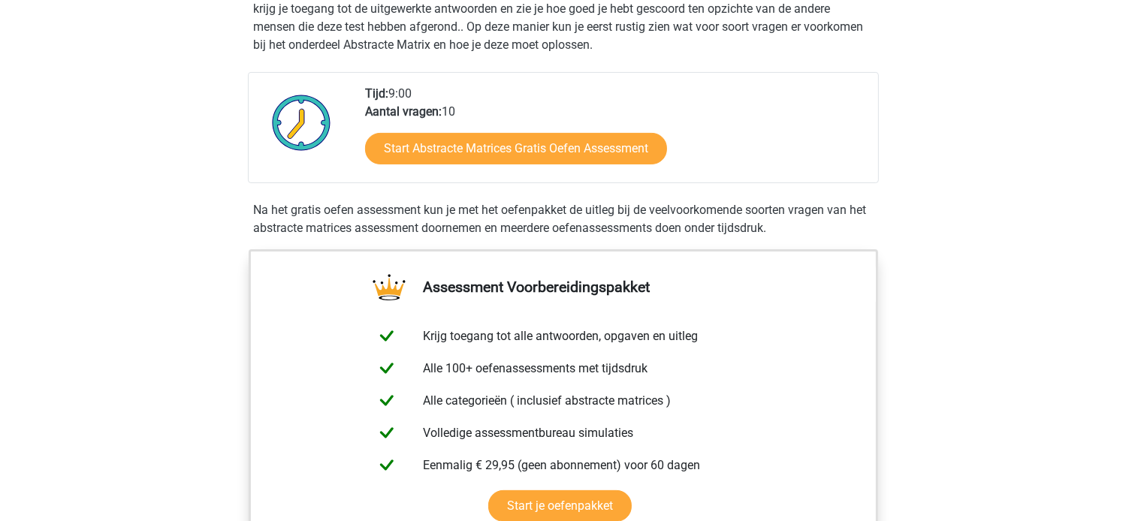
scroll to position [333, 0]
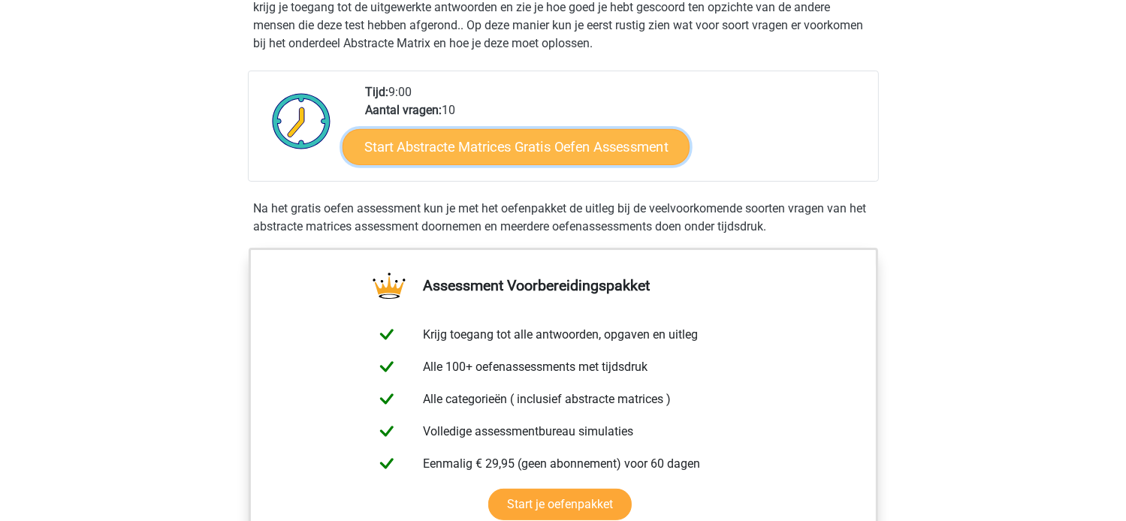
click at [499, 145] on link "Start Abstracte Matrices Gratis Oefen Assessment" at bounding box center [515, 146] width 347 height 36
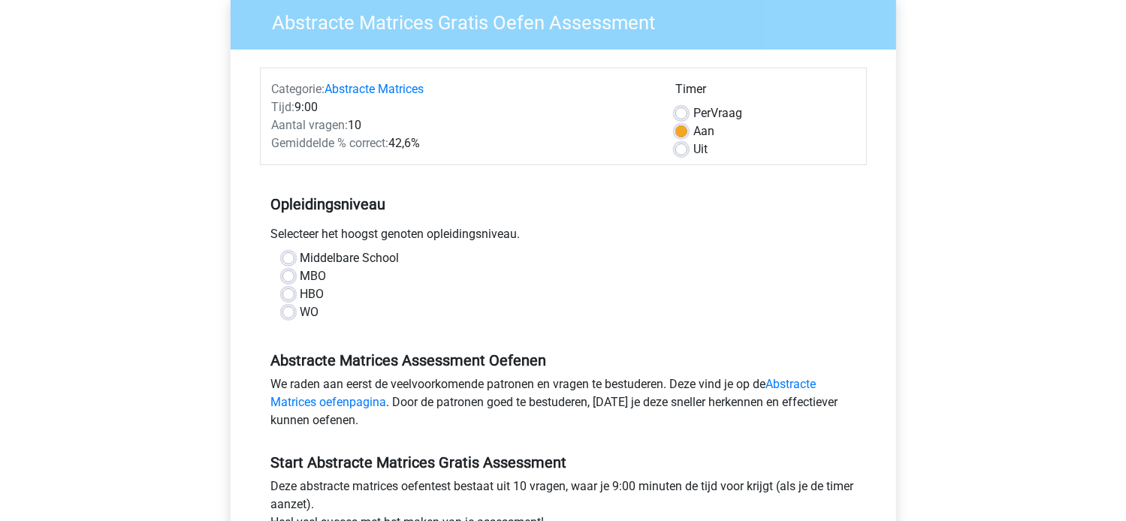
scroll to position [134, 0]
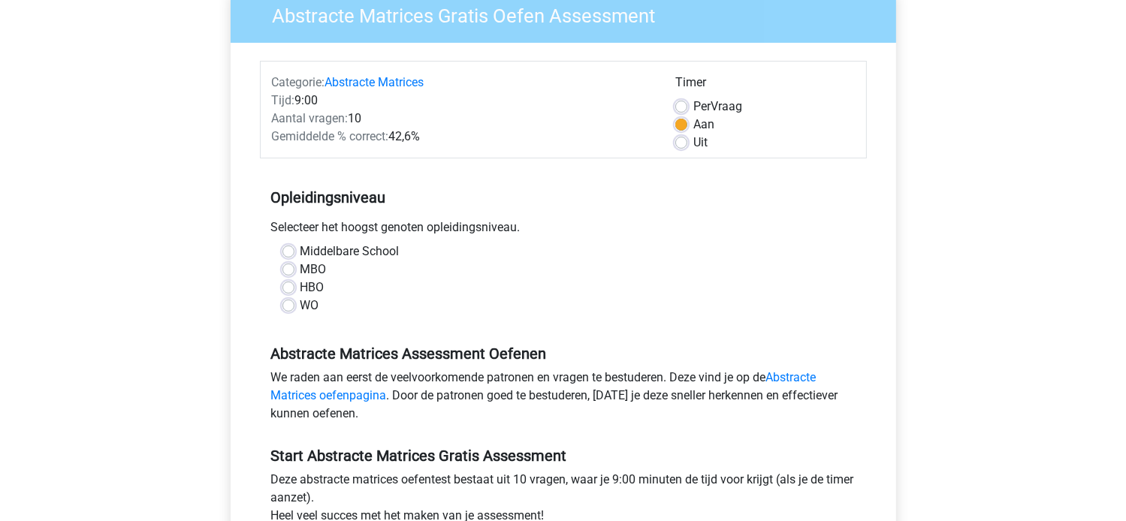
click at [300, 285] on label "HBO" at bounding box center [312, 288] width 24 height 18
click at [287, 285] on input "HBO" at bounding box center [288, 286] width 12 height 15
radio input "true"
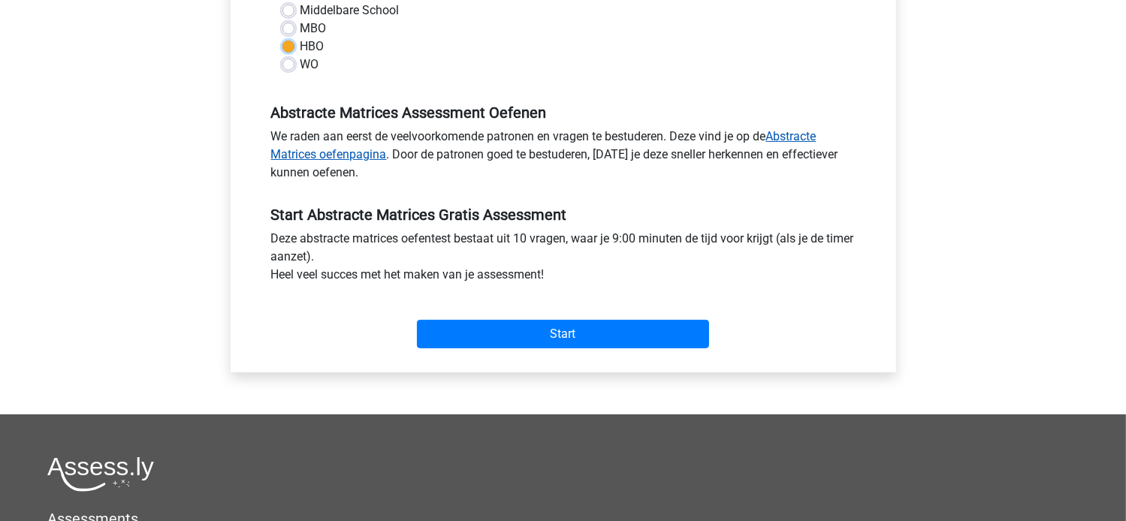
scroll to position [375, 0]
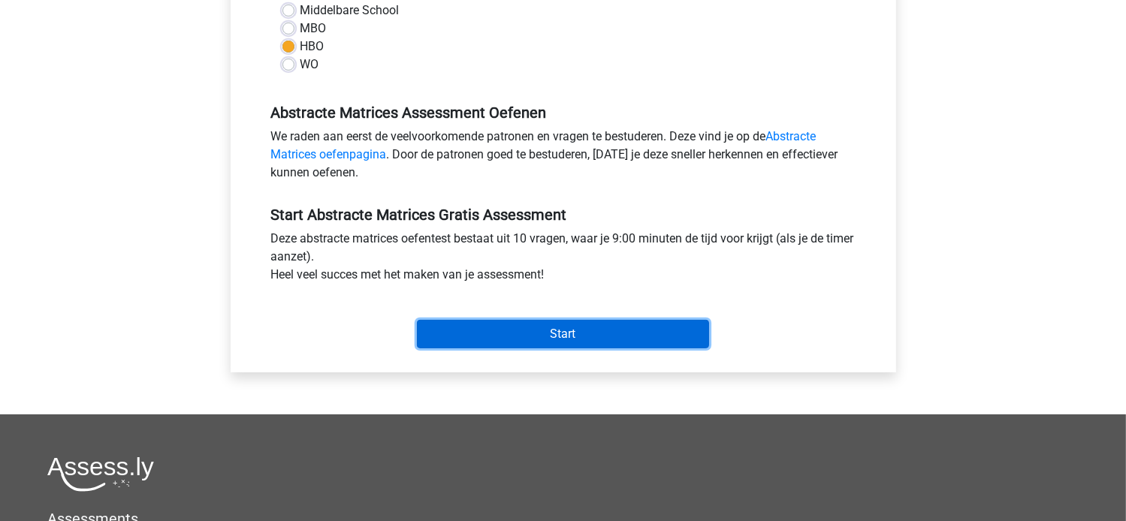
click at [484, 340] on input "Start" at bounding box center [563, 334] width 292 height 29
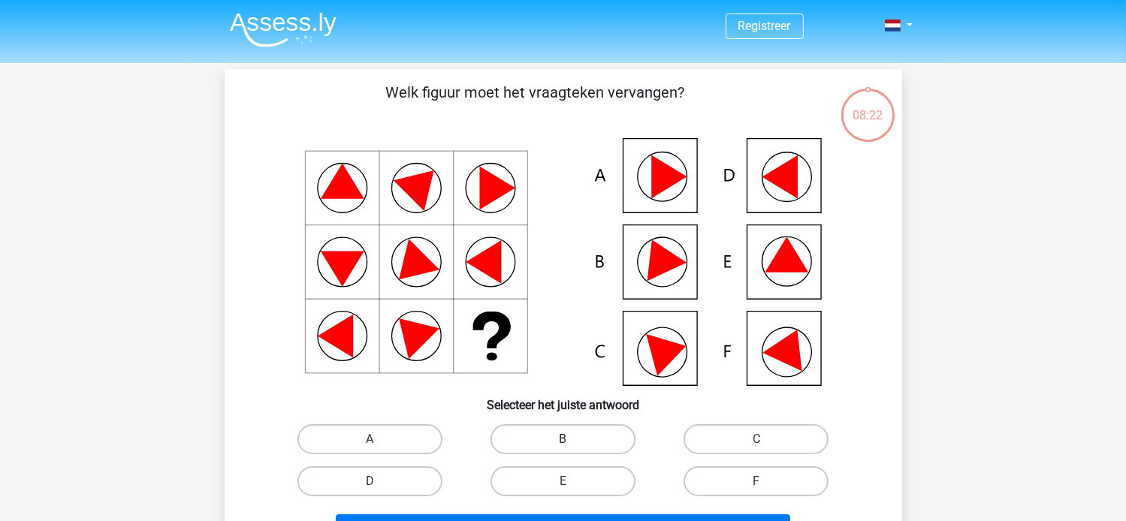
click at [542, 432] on label "B" at bounding box center [562, 439] width 145 height 30
click at [562, 439] on input "B" at bounding box center [567, 444] width 10 height 10
radio input "true"
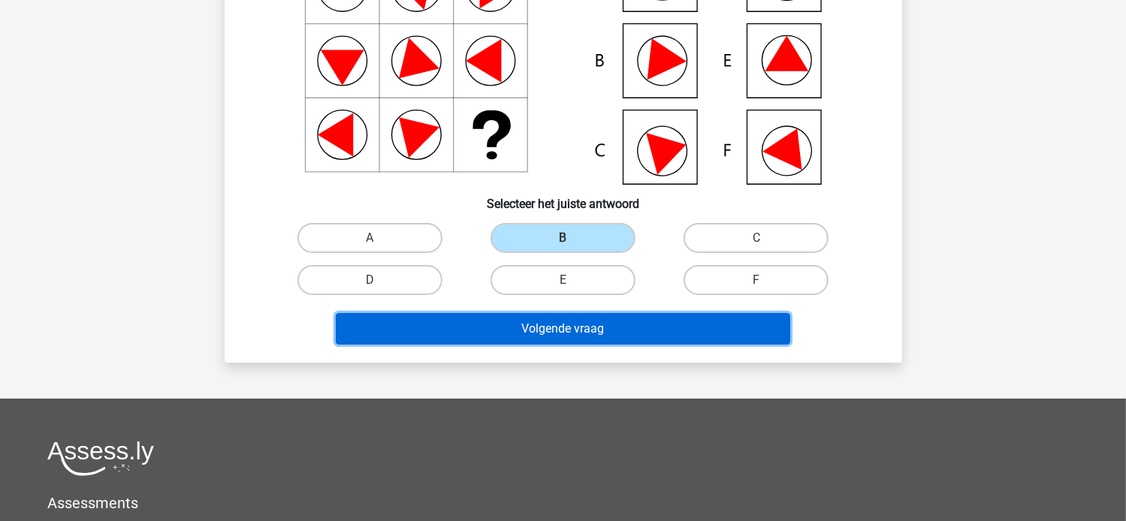
click at [579, 326] on button "Volgende vraag" at bounding box center [563, 329] width 454 height 32
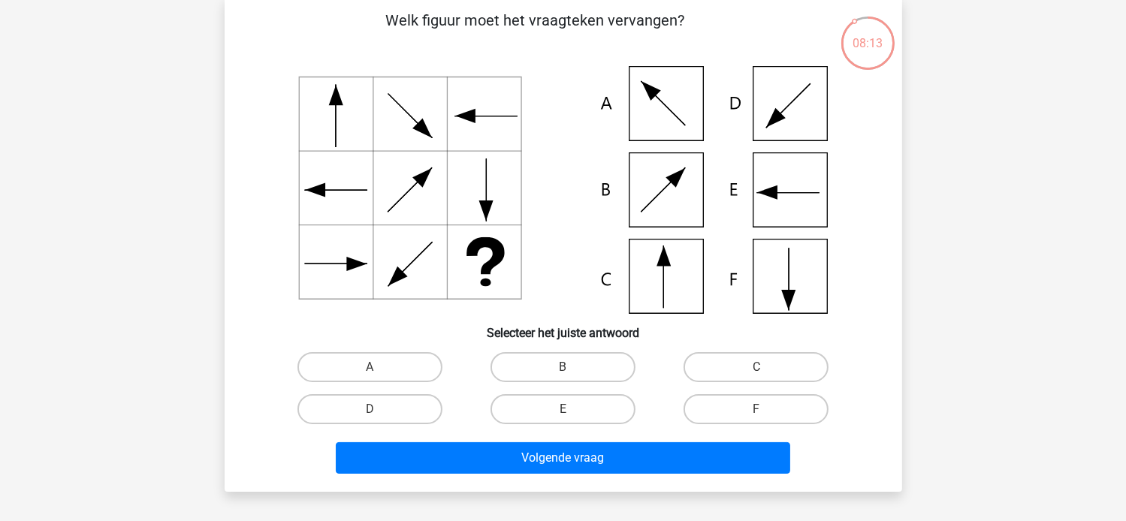
scroll to position [73, 0]
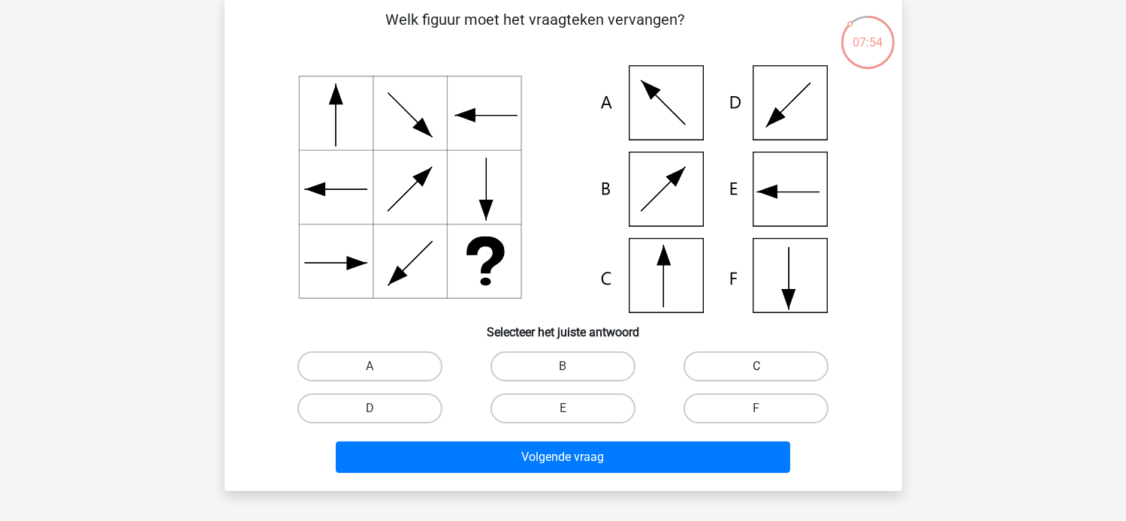
click at [725, 372] on label "C" at bounding box center [755, 366] width 145 height 30
click at [756, 372] on input "C" at bounding box center [761, 371] width 10 height 10
radio input "true"
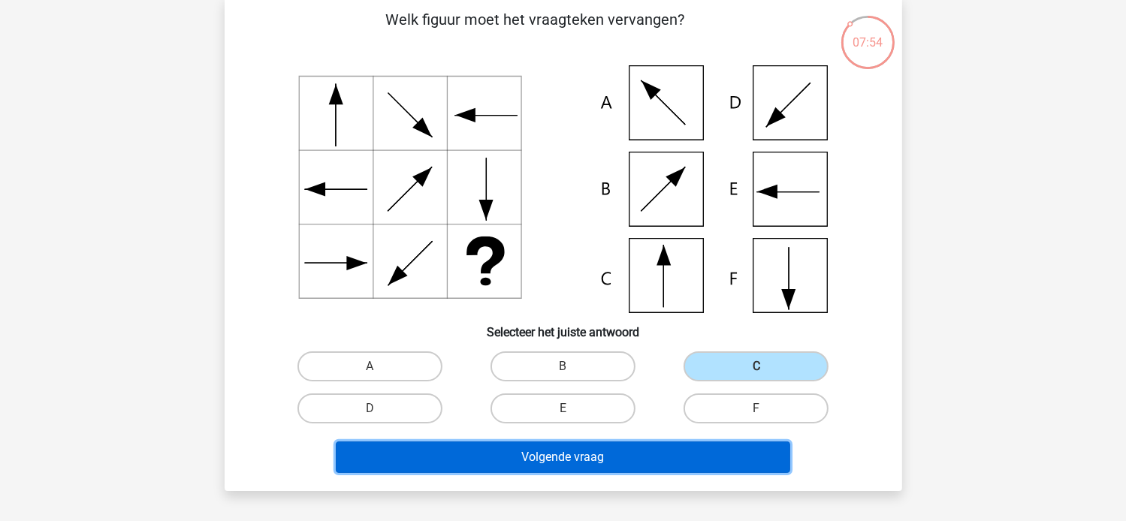
click at [632, 463] on button "Volgende vraag" at bounding box center [563, 457] width 454 height 32
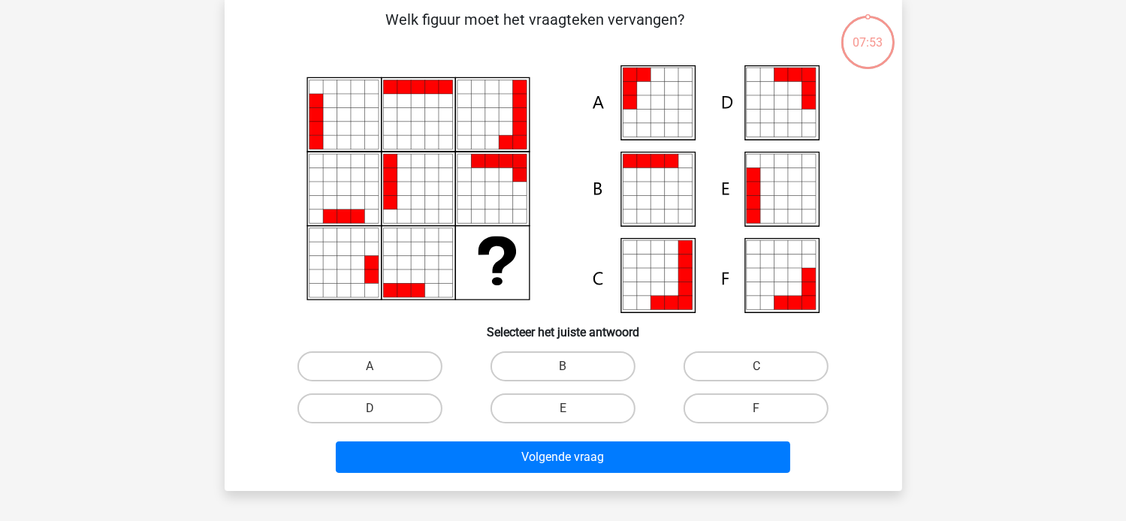
scroll to position [69, 0]
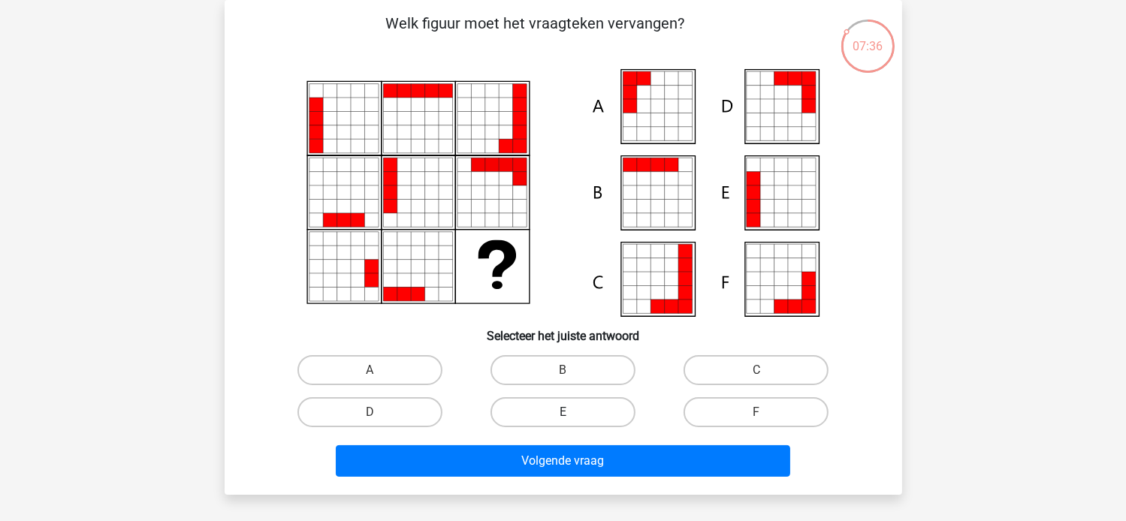
click at [532, 411] on label "E" at bounding box center [562, 412] width 145 height 30
click at [562, 412] on input "E" at bounding box center [567, 417] width 10 height 10
radio input "true"
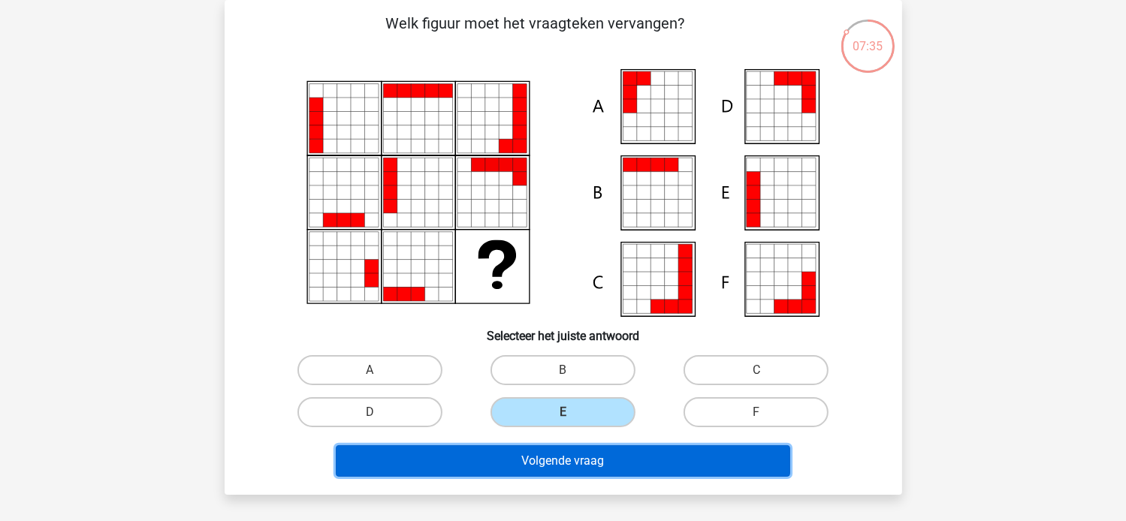
click at [538, 466] on button "Volgende vraag" at bounding box center [563, 461] width 454 height 32
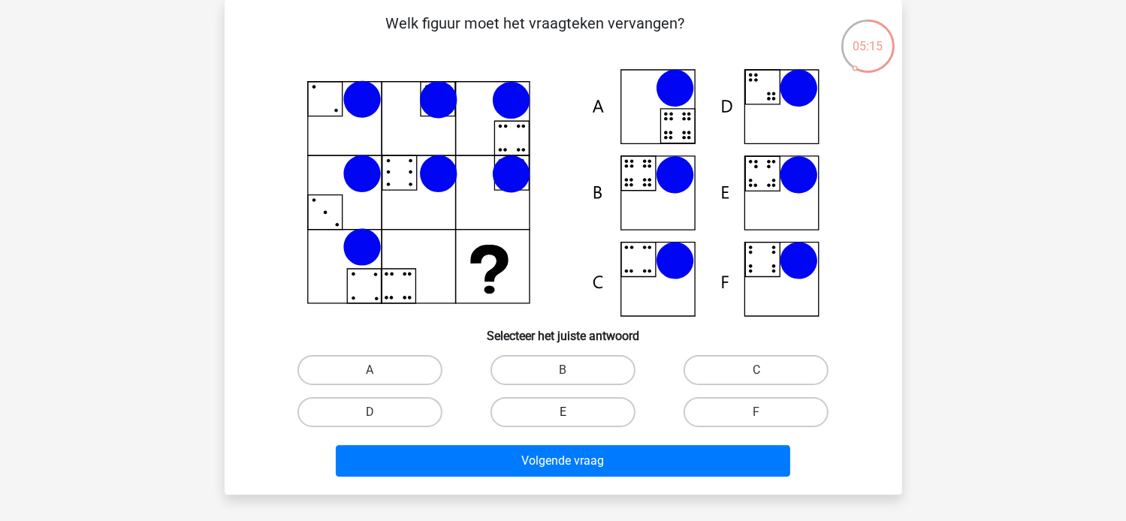
click at [577, 415] on label "E" at bounding box center [562, 412] width 145 height 30
click at [572, 415] on input "E" at bounding box center [567, 417] width 10 height 10
radio input "true"
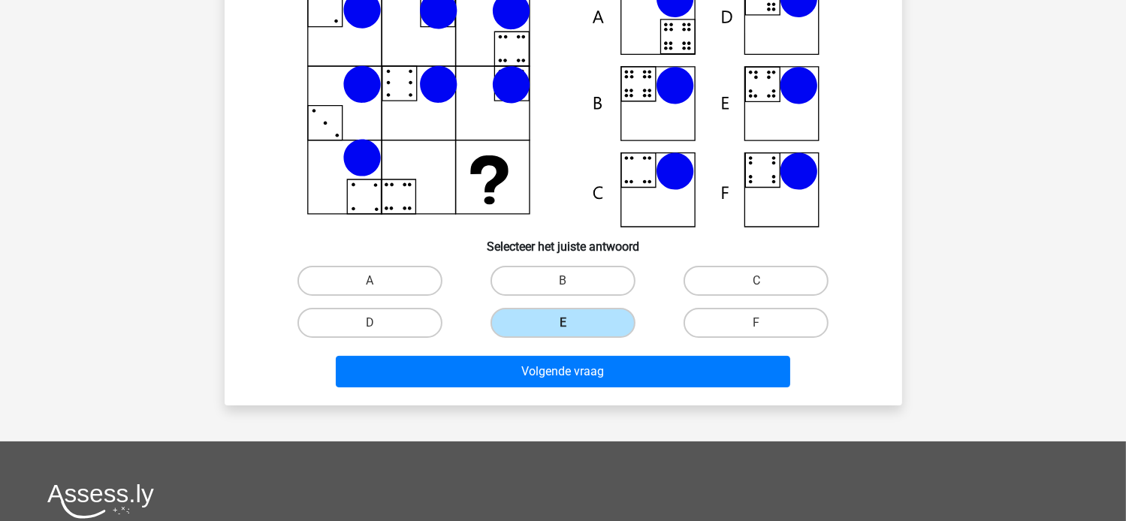
scroll to position [160, 0]
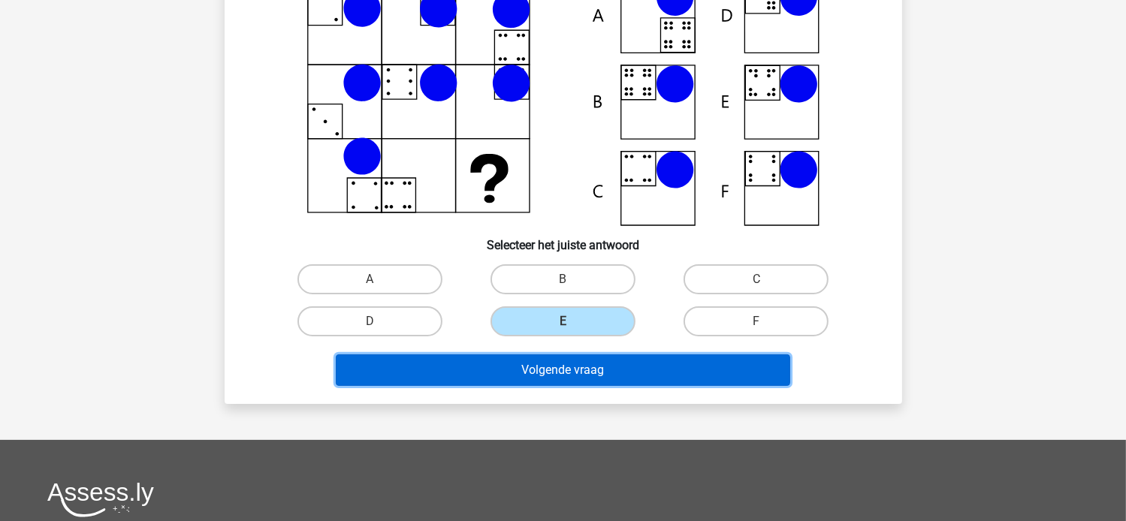
click at [534, 370] on button "Volgende vraag" at bounding box center [563, 370] width 454 height 32
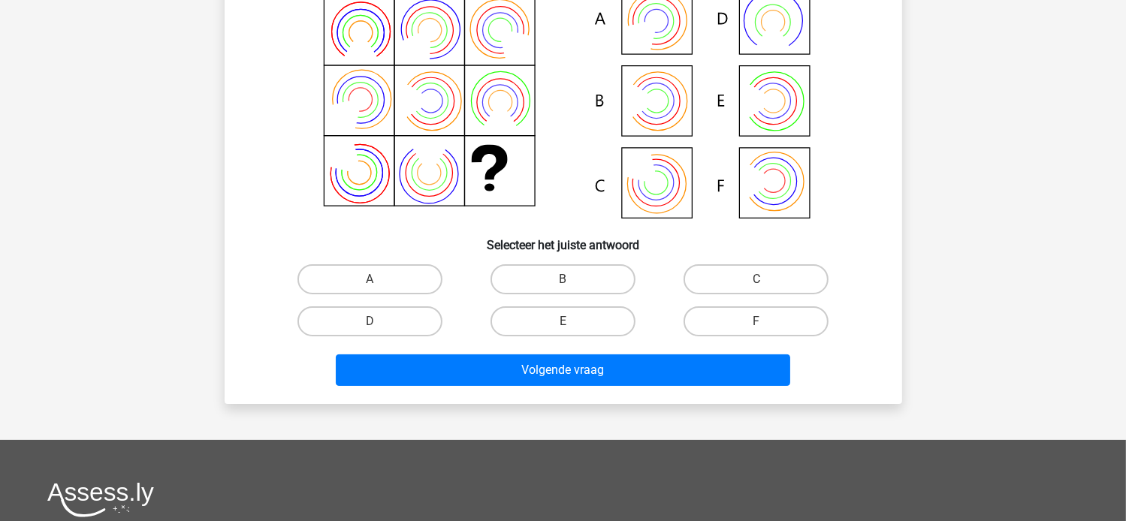
scroll to position [69, 0]
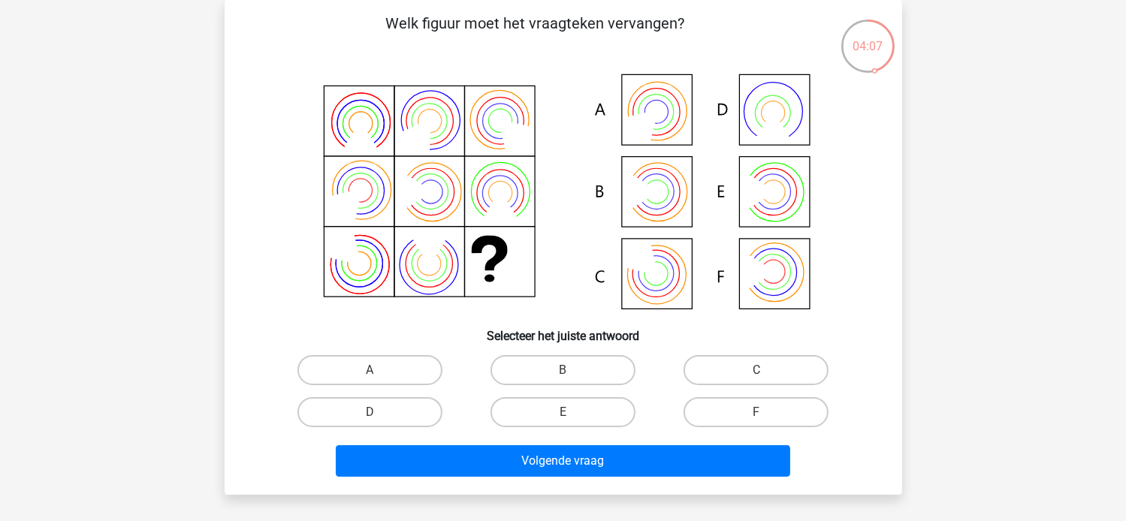
click at [771, 203] on icon at bounding box center [563, 193] width 605 height 248
click at [595, 417] on label "E" at bounding box center [562, 412] width 145 height 30
click at [572, 417] on input "E" at bounding box center [567, 417] width 10 height 10
radio input "true"
click at [728, 412] on label "F" at bounding box center [755, 412] width 145 height 30
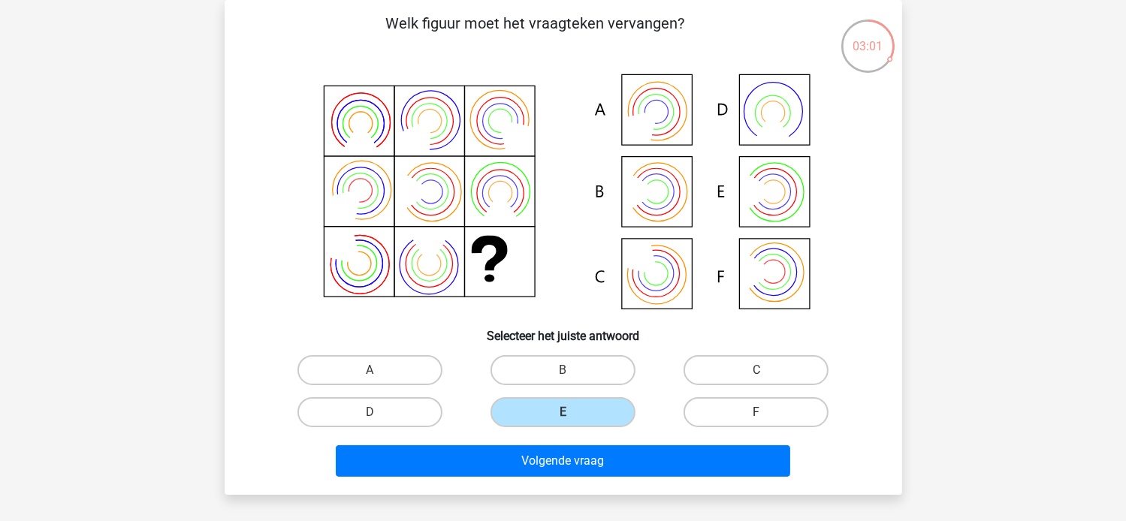
click at [756, 412] on input "F" at bounding box center [761, 417] width 10 height 10
radio input "true"
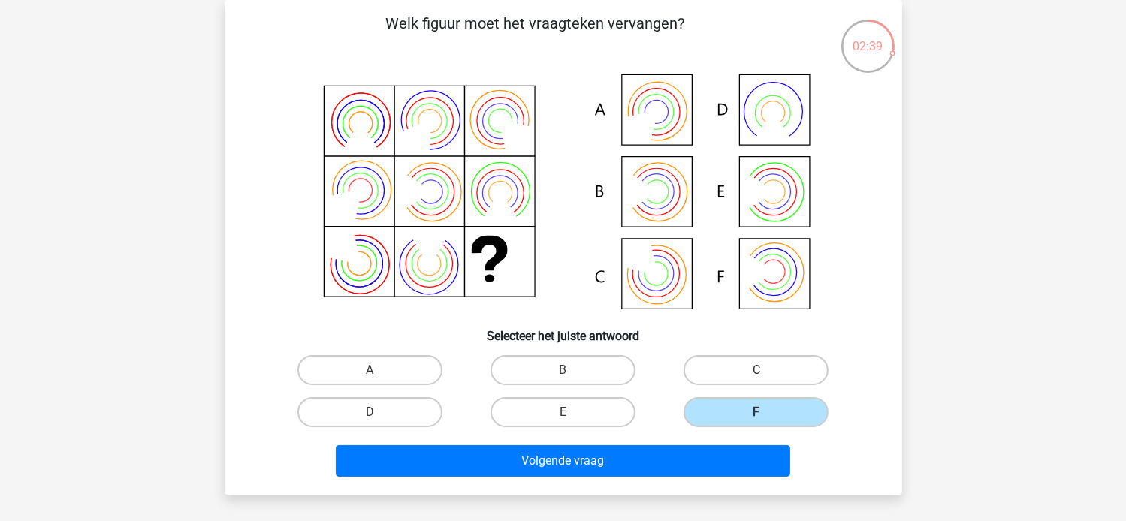
click at [680, 209] on icon at bounding box center [563, 193] width 605 height 248
click at [552, 366] on label "B" at bounding box center [562, 370] width 145 height 30
click at [562, 370] on input "B" at bounding box center [567, 375] width 10 height 10
radio input "true"
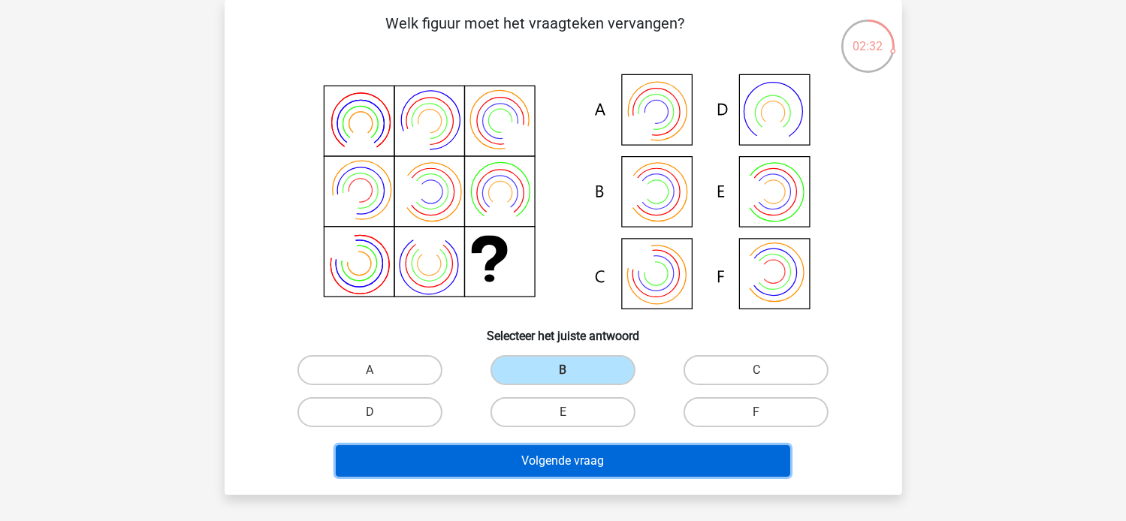
click at [559, 455] on button "Volgende vraag" at bounding box center [563, 461] width 454 height 32
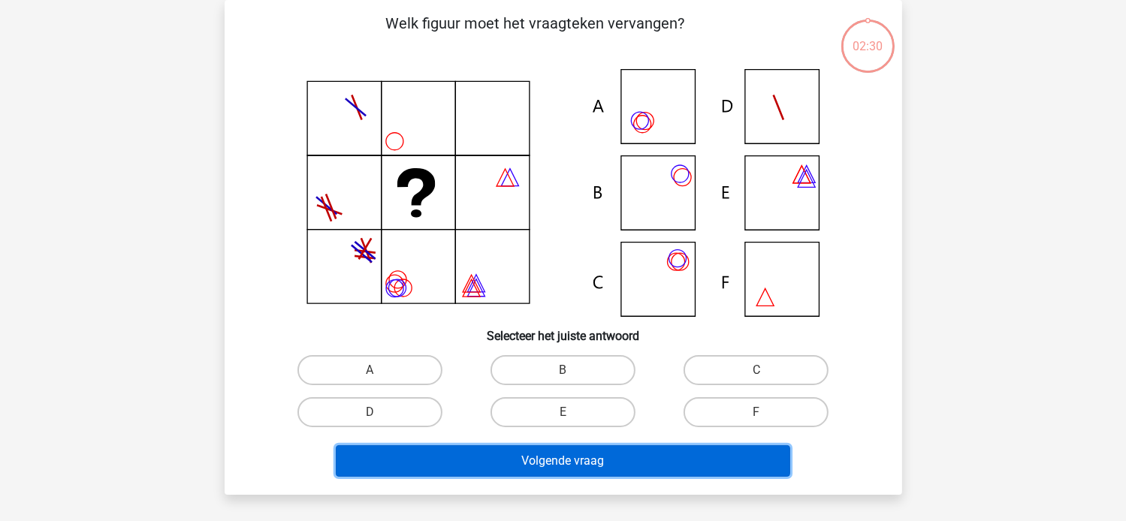
click at [552, 457] on button "Volgende vraag" at bounding box center [563, 461] width 454 height 32
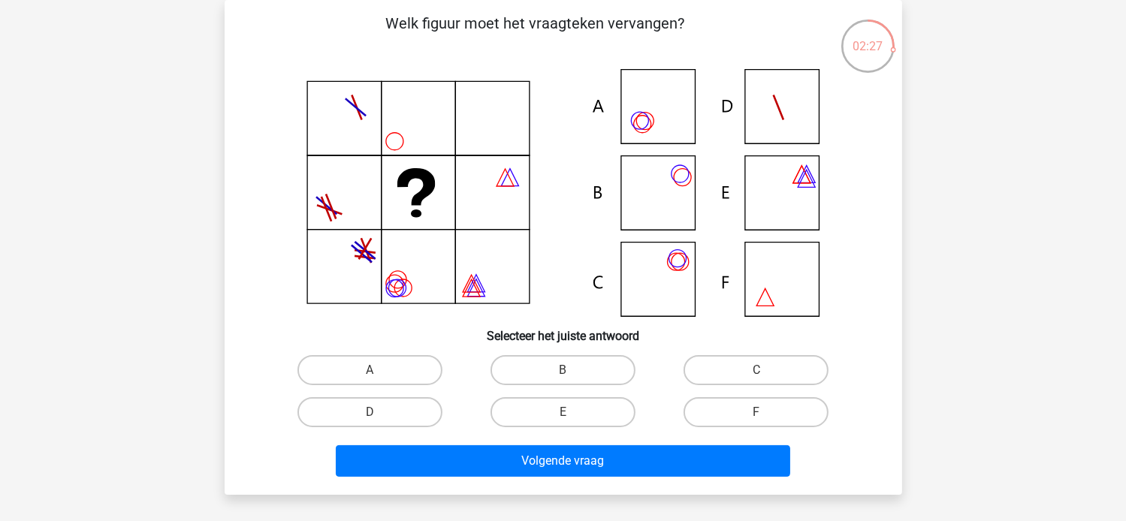
click at [234, 288] on div "Welk figuur moet het vraagteken vervangen?" at bounding box center [563, 247] width 665 height 471
click at [643, 266] on icon at bounding box center [563, 193] width 605 height 248
click at [730, 375] on label "C" at bounding box center [755, 370] width 145 height 30
click at [756, 375] on input "C" at bounding box center [761, 375] width 10 height 10
radio input "true"
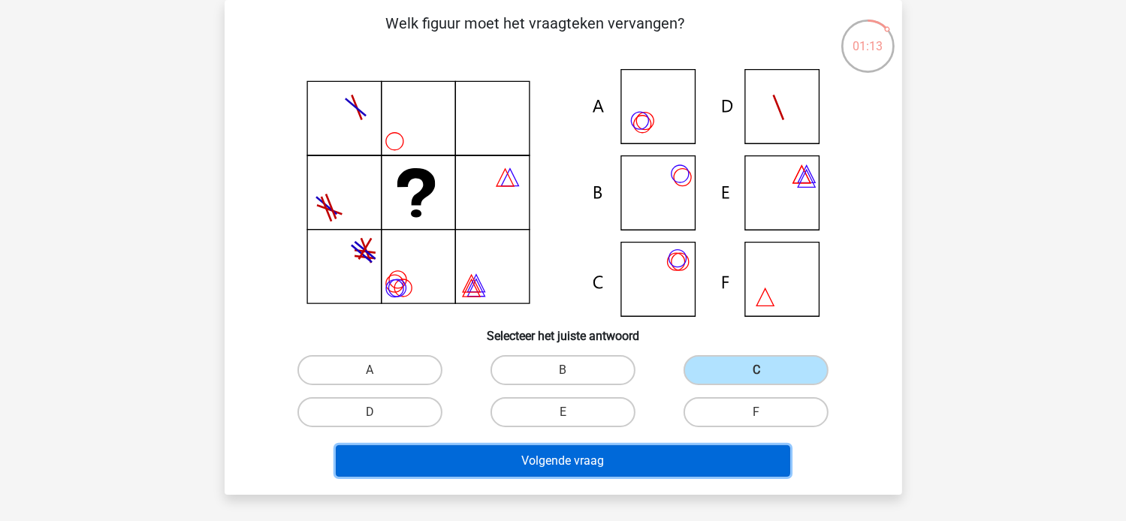
click at [605, 466] on button "Volgende vraag" at bounding box center [563, 461] width 454 height 32
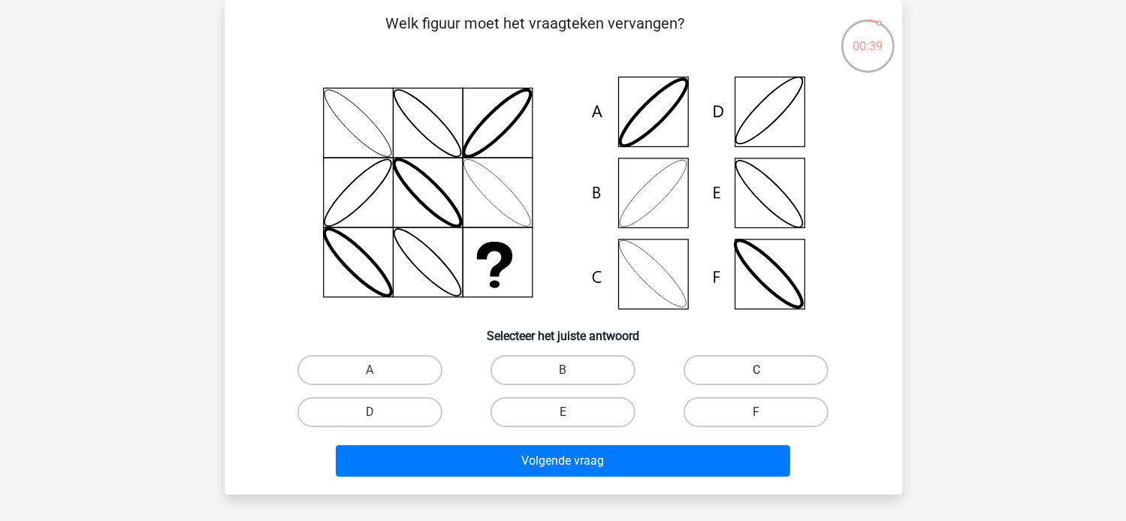
click at [715, 370] on label "C" at bounding box center [755, 370] width 145 height 30
click at [756, 370] on input "C" at bounding box center [761, 375] width 10 height 10
radio input "true"
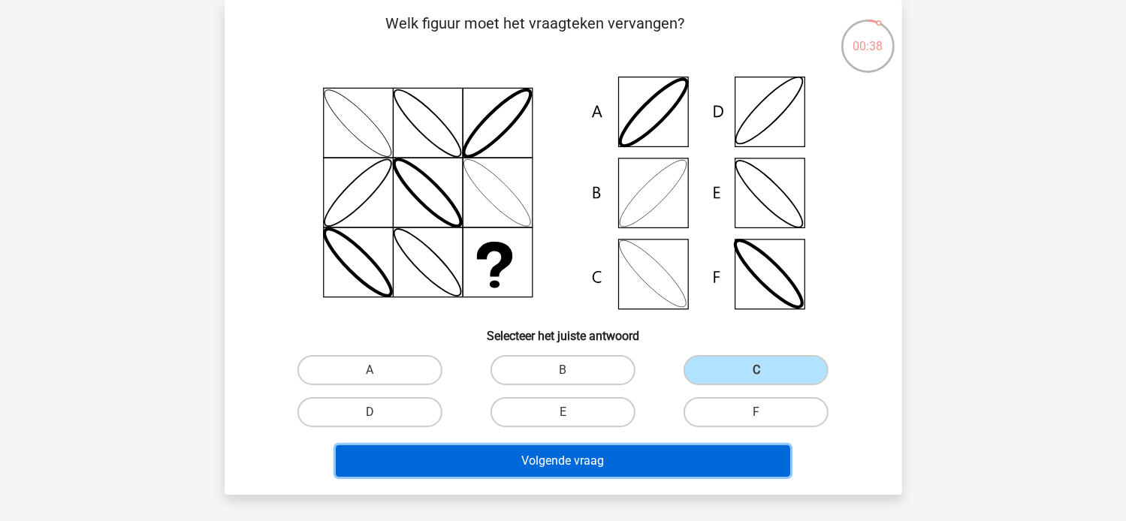
click at [661, 460] on button "Volgende vraag" at bounding box center [563, 461] width 454 height 32
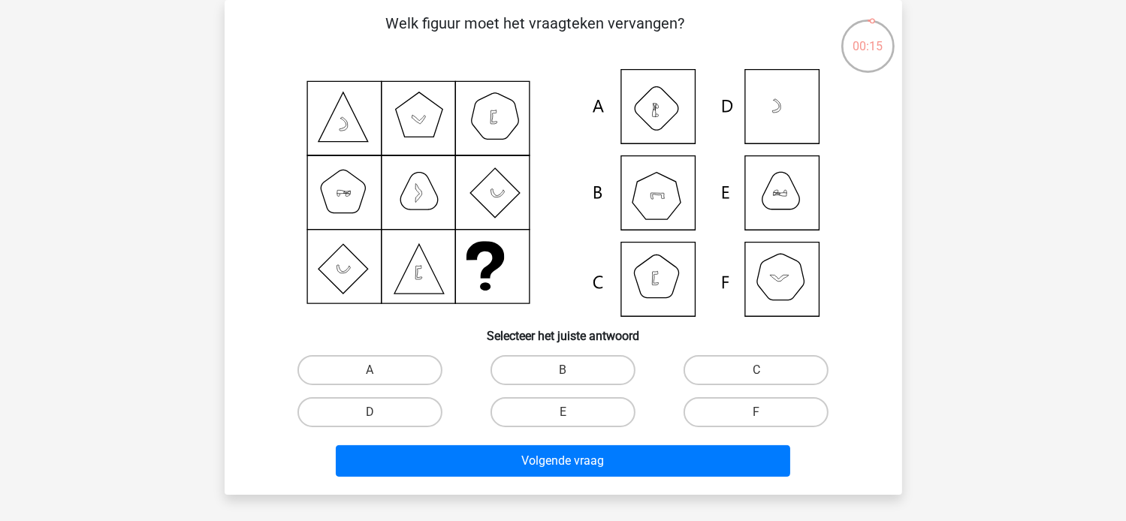
click at [793, 210] on icon at bounding box center [563, 193] width 605 height 248
click at [649, 119] on icon at bounding box center [563, 193] width 605 height 248
click at [402, 407] on label "D" at bounding box center [369, 412] width 145 height 30
click at [379, 412] on input "D" at bounding box center [374, 417] width 10 height 10
radio input "true"
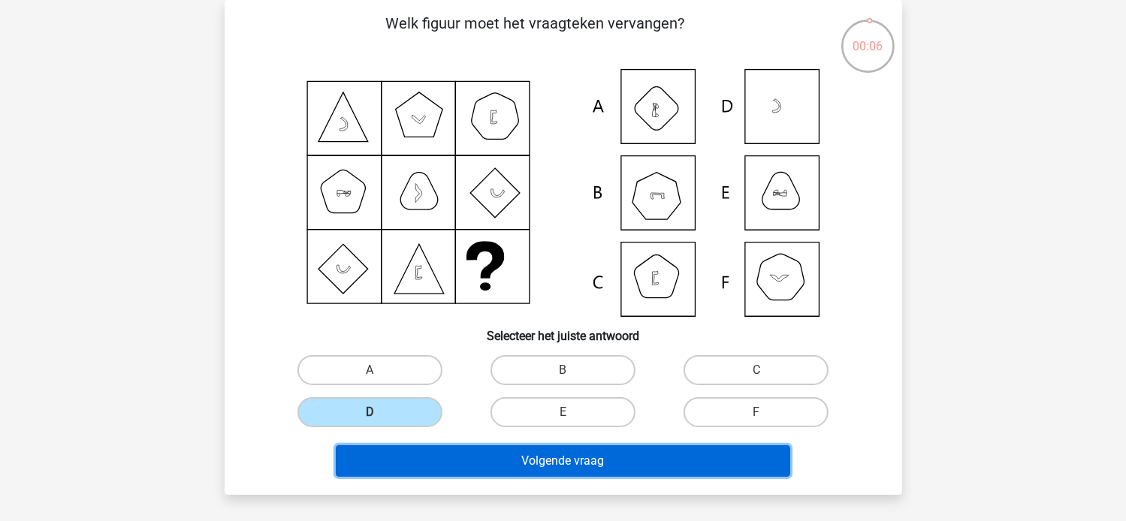
click at [477, 457] on button "Volgende vraag" at bounding box center [563, 461] width 454 height 32
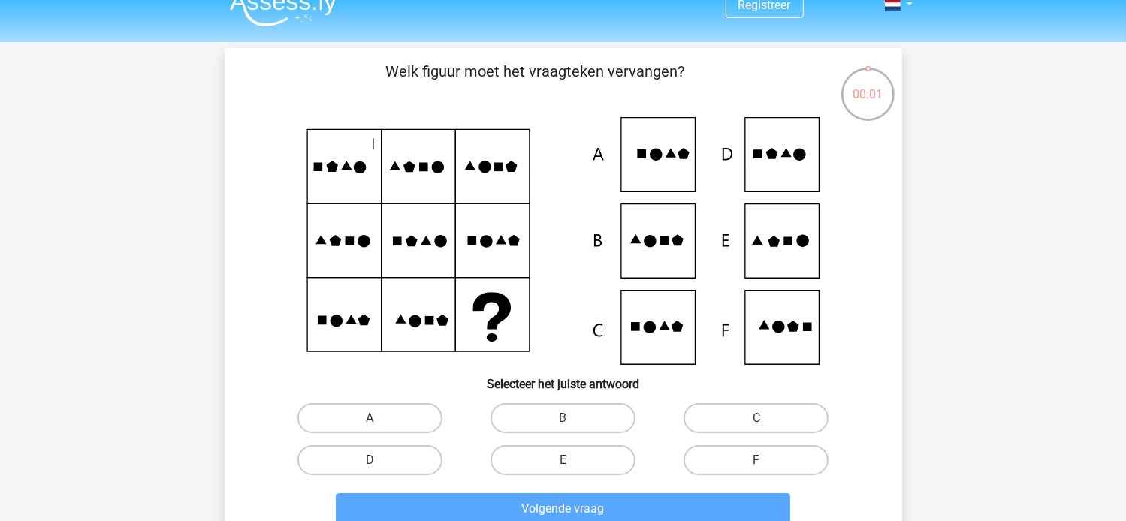
scroll to position [22, 0]
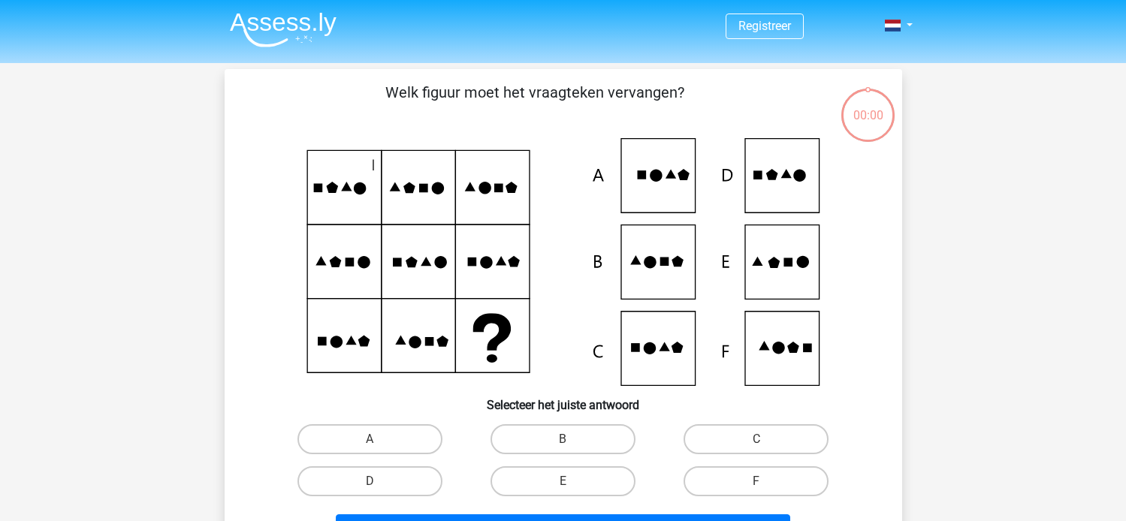
scroll to position [22, 0]
